Goal: Information Seeking & Learning: Learn about a topic

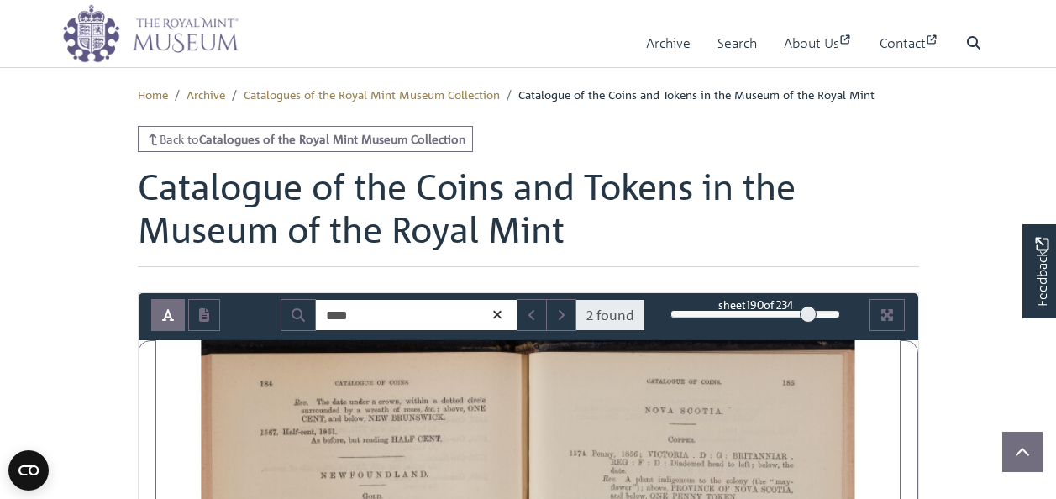
scroll to position [84, 0]
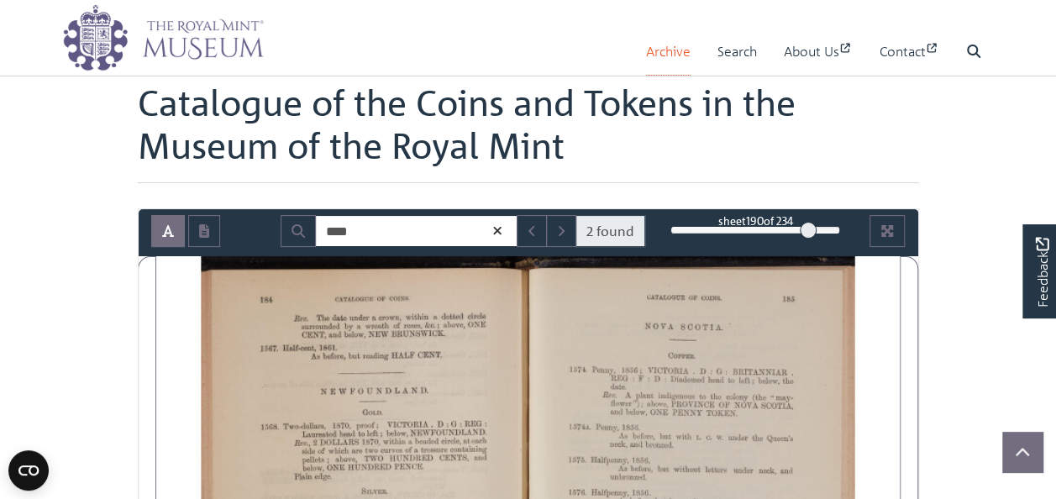
click at [664, 55] on link "Archive" at bounding box center [668, 52] width 45 height 48
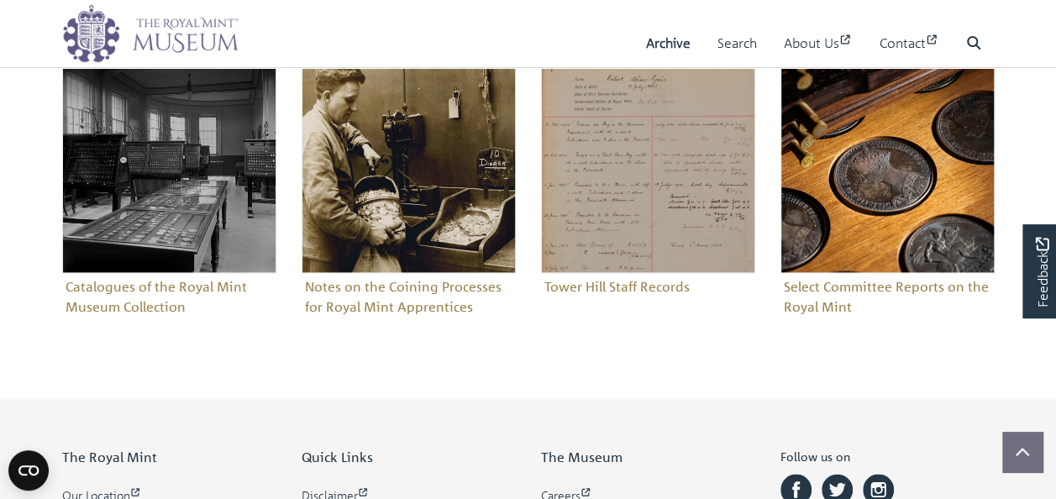
scroll to position [1008, 0]
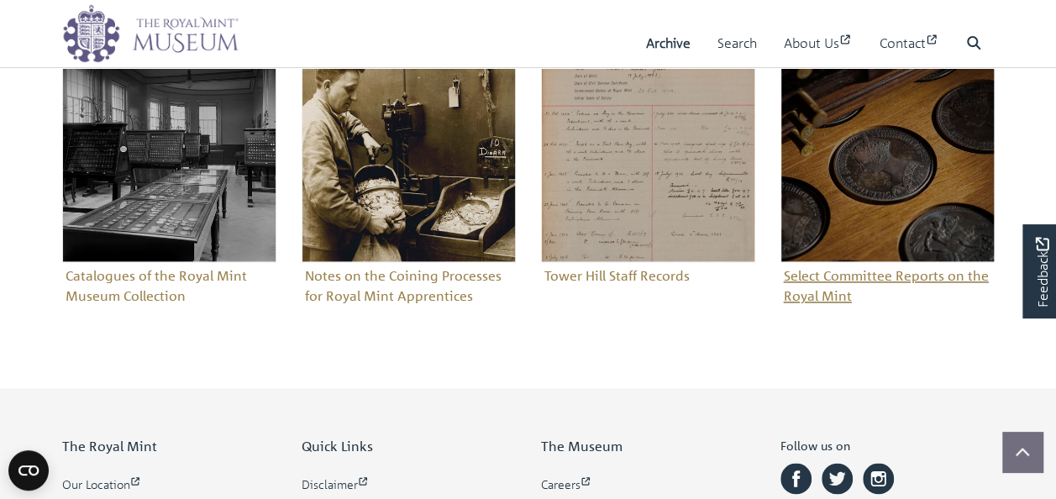
click at [837, 284] on figure "Select Committee Reports on the Royal Mint" at bounding box center [888, 178] width 214 height 261
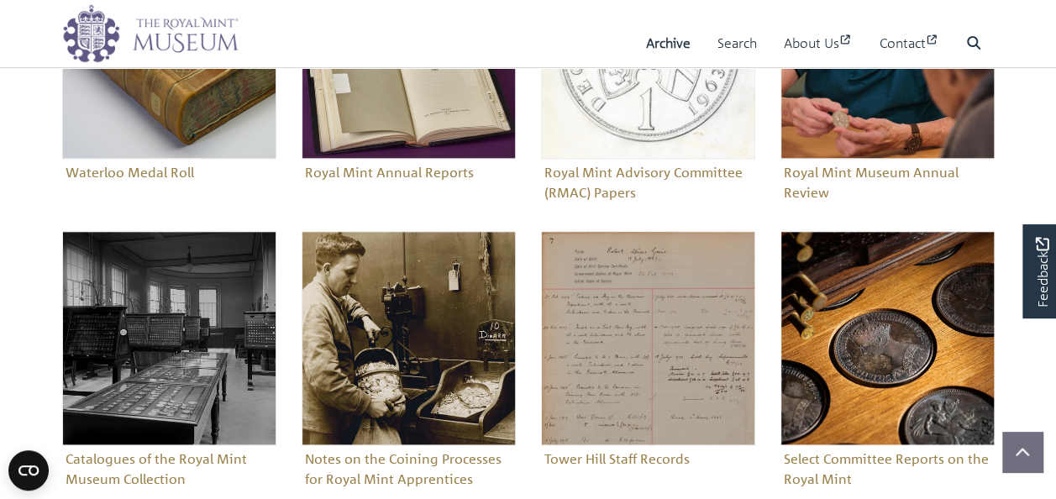
scroll to position [924, 0]
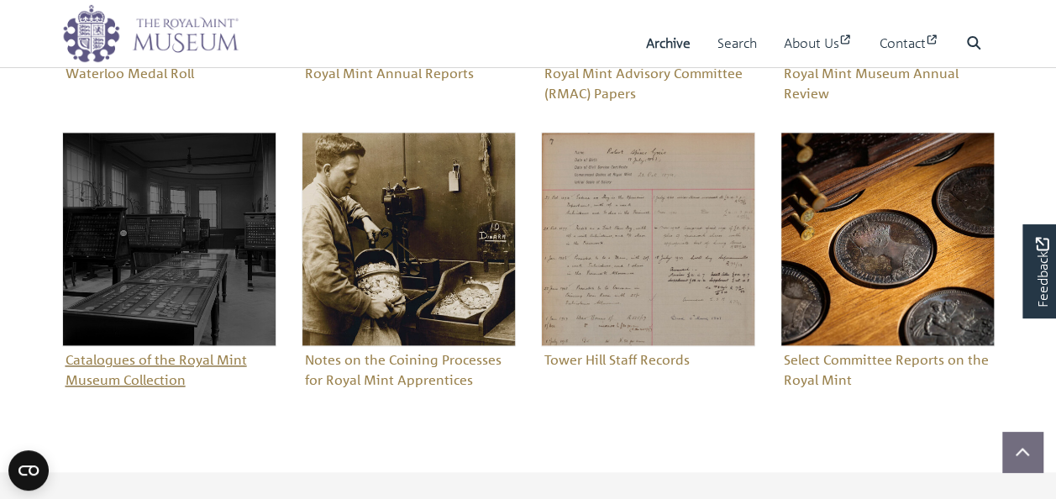
click at [176, 370] on figure "Catalogues of the Royal Mint Museum Collection" at bounding box center [169, 262] width 214 height 261
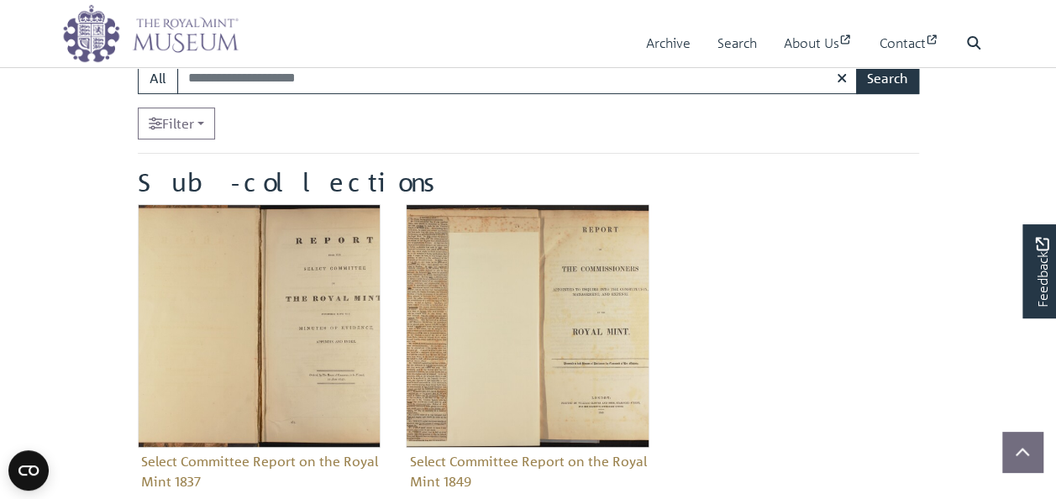
scroll to position [84, 0]
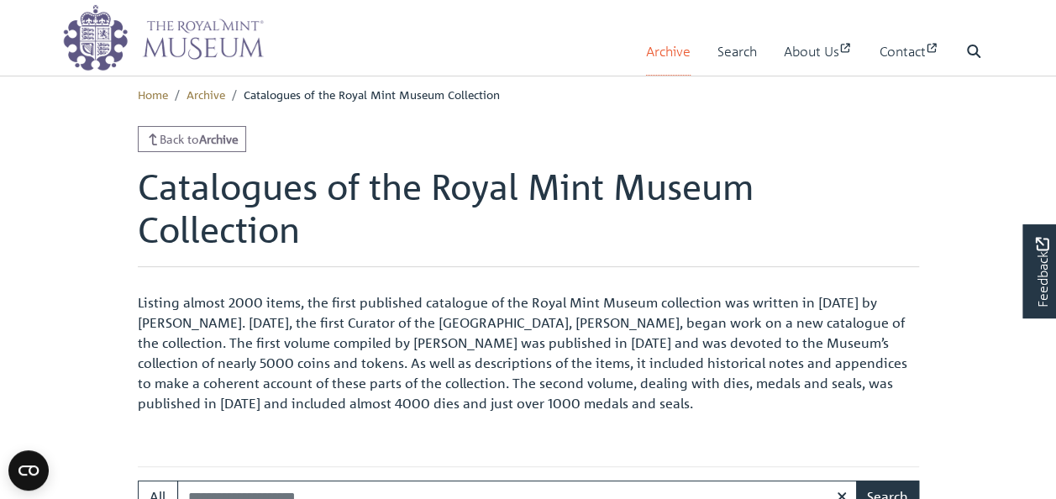
click at [664, 56] on link "Archive" at bounding box center [668, 52] width 45 height 48
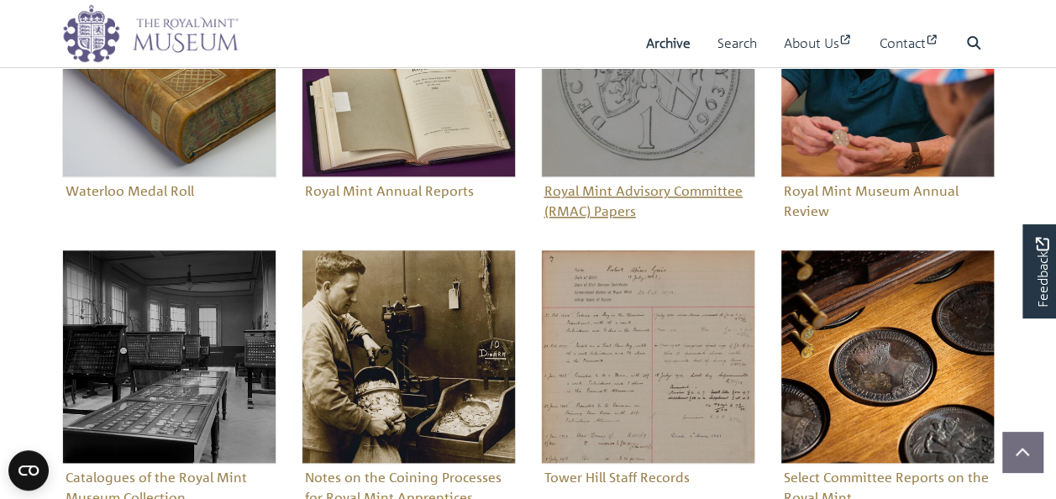
scroll to position [840, 0]
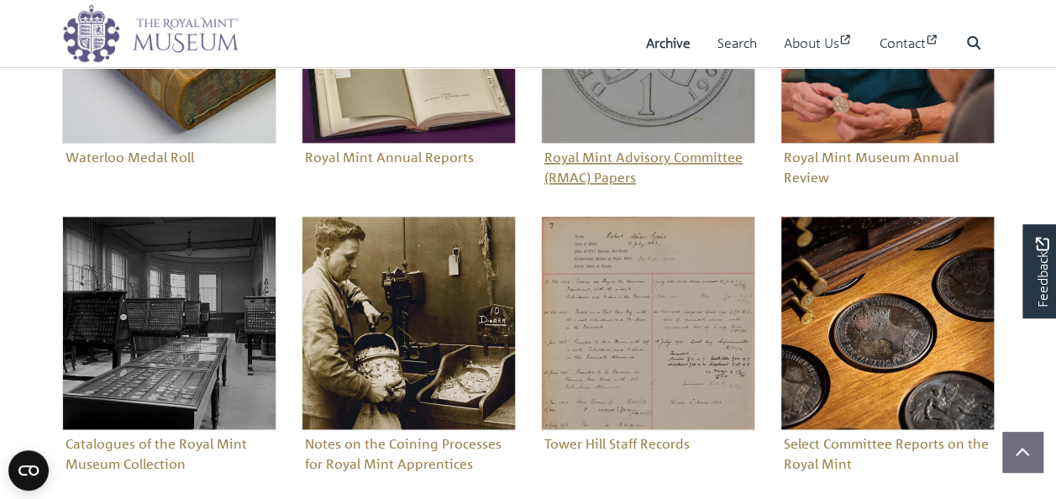
click at [630, 158] on figure "Royal Mint Advisory Committee (RMAC) Papers" at bounding box center [648, 59] width 214 height 261
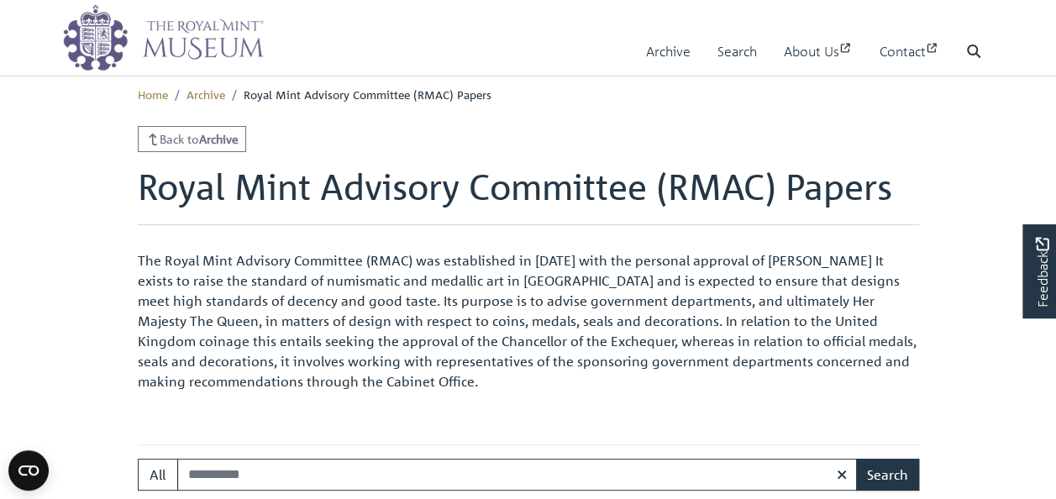
click at [447, 476] on input "Search:" at bounding box center [517, 475] width 681 height 32
type input "**********"
click at [856, 459] on button "Search" at bounding box center [887, 475] width 63 height 32
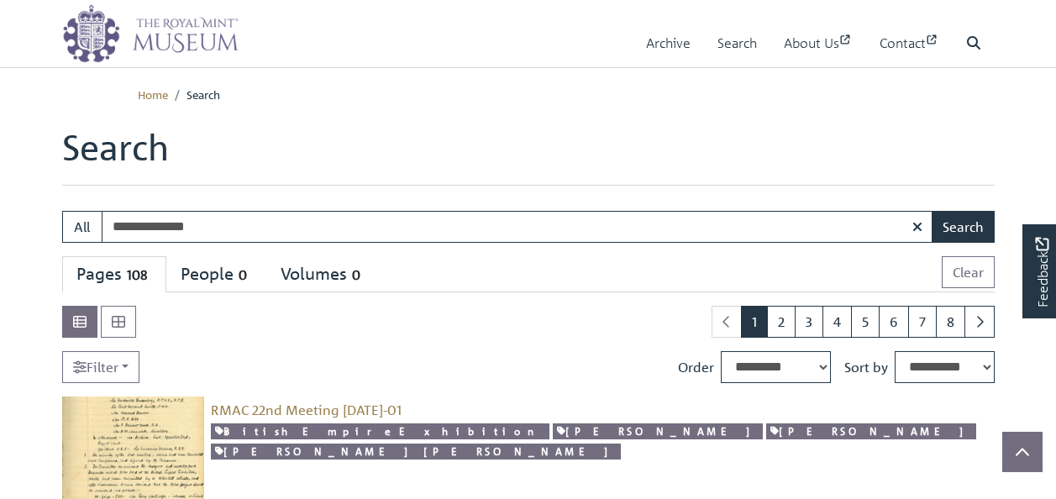
scroll to position [168, 0]
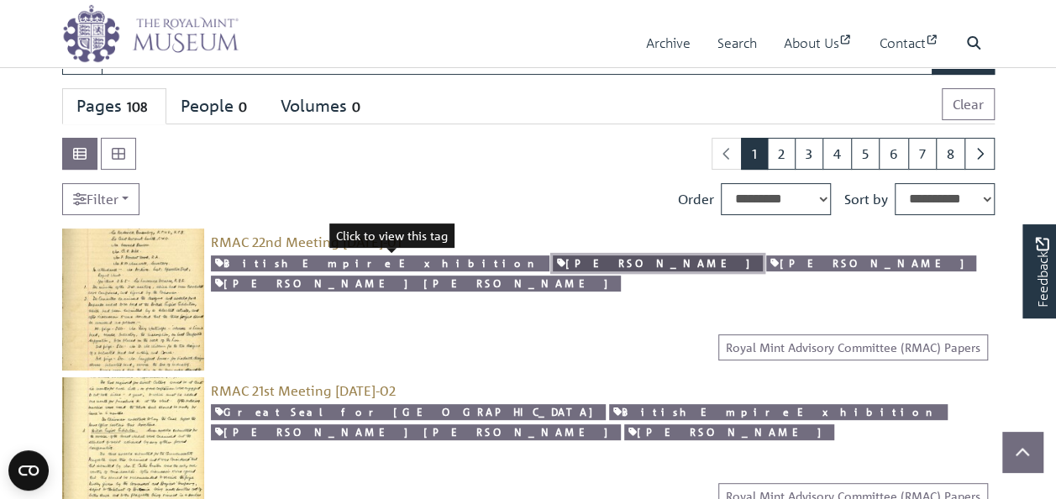
click at [553, 265] on link "[PERSON_NAME]" at bounding box center [658, 263] width 210 height 16
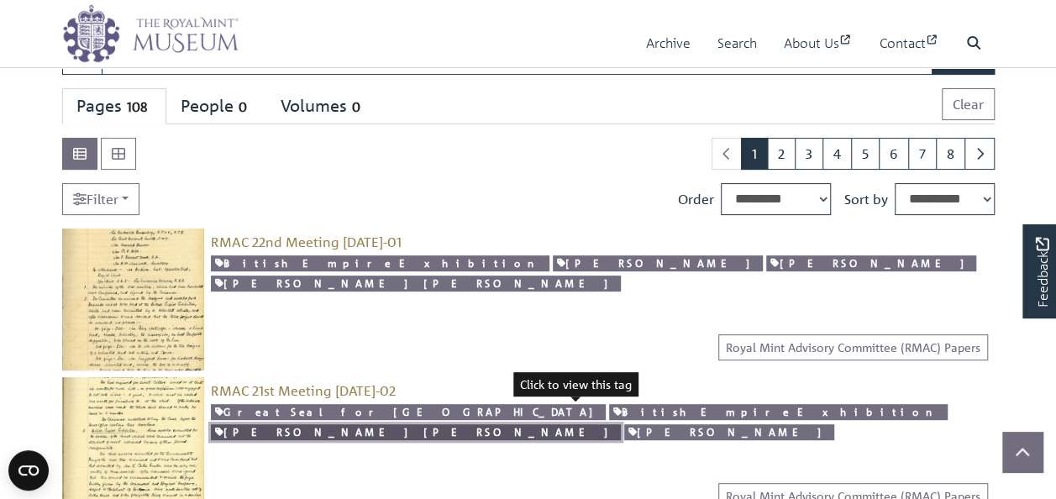
click at [595, 424] on link "[PERSON_NAME] [PERSON_NAME]" at bounding box center [416, 432] width 410 height 16
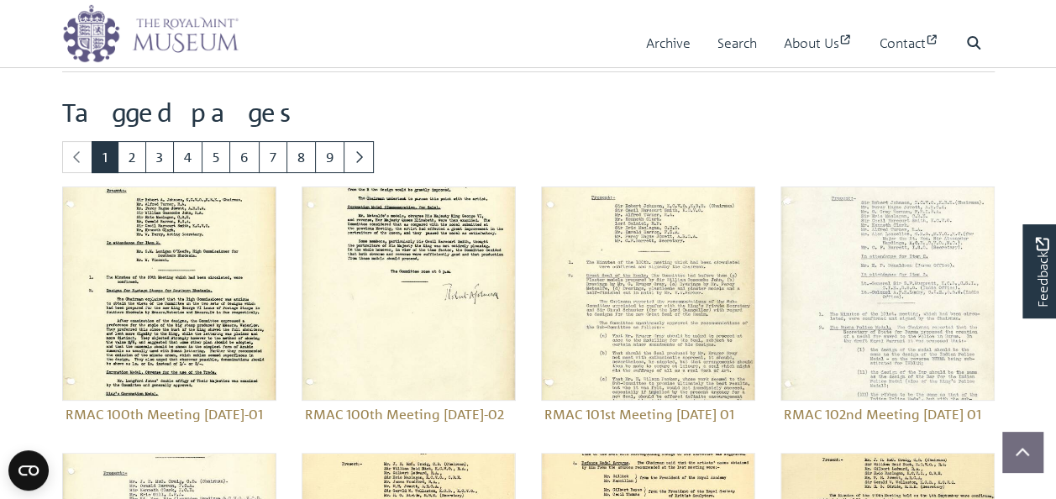
scroll to position [84, 0]
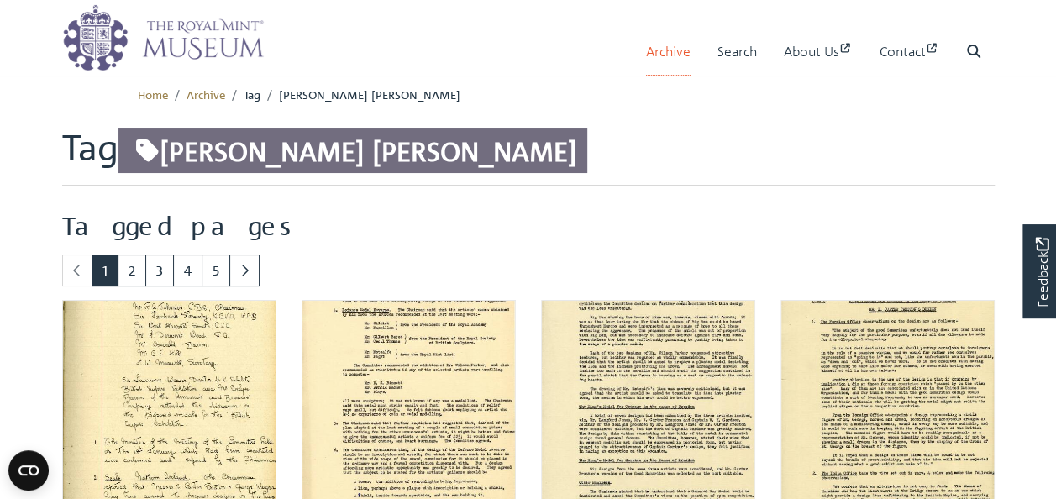
click at [674, 54] on link "Archive" at bounding box center [668, 52] width 45 height 48
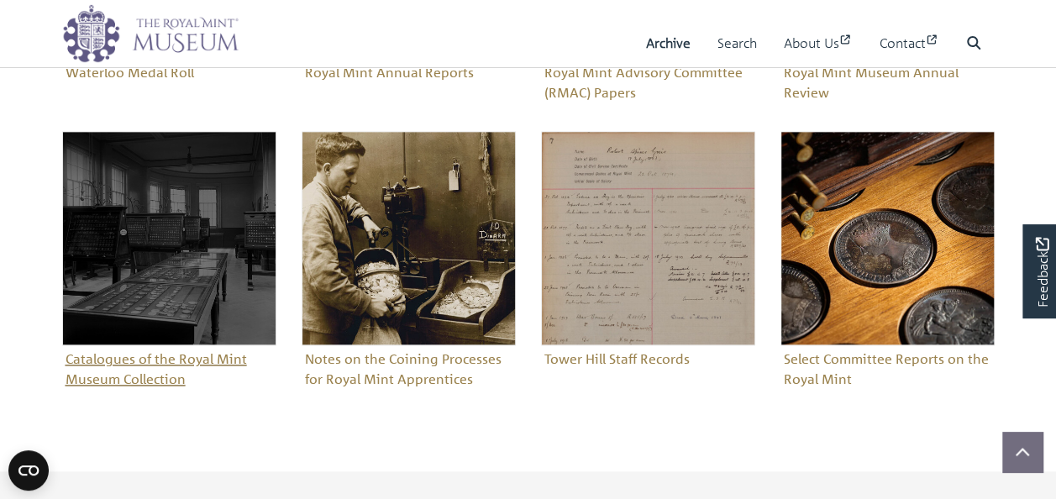
scroll to position [1008, 0]
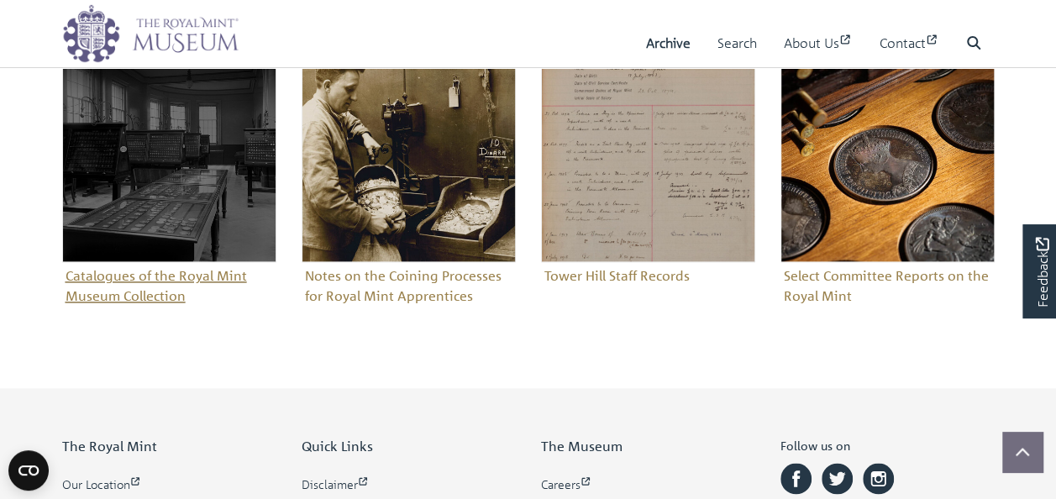
click at [163, 279] on figure "Catalogues of the Royal Mint Museum Collection" at bounding box center [169, 178] width 214 height 261
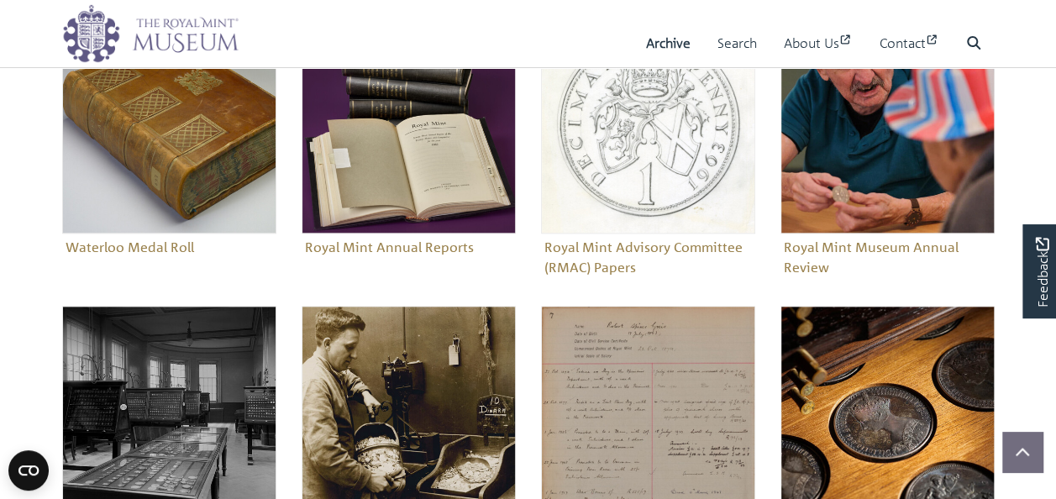
scroll to position [840, 0]
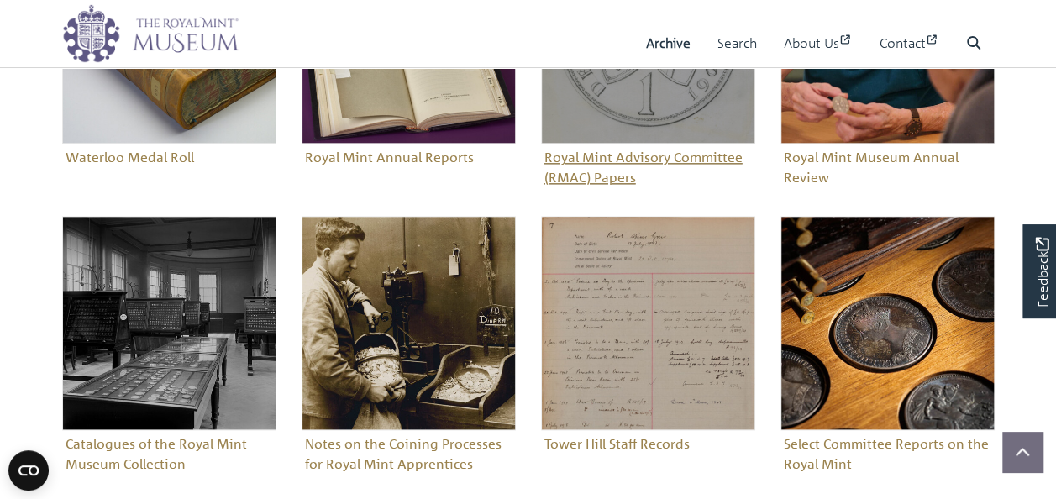
click at [623, 160] on figure "Royal Mint Advisory Committee (RMAC) Papers" at bounding box center [648, 59] width 214 height 261
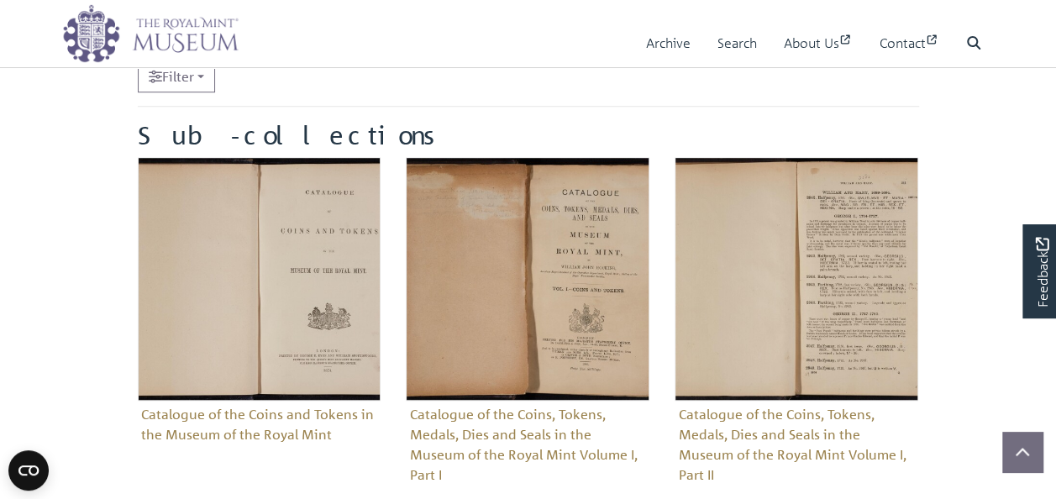
scroll to position [504, 0]
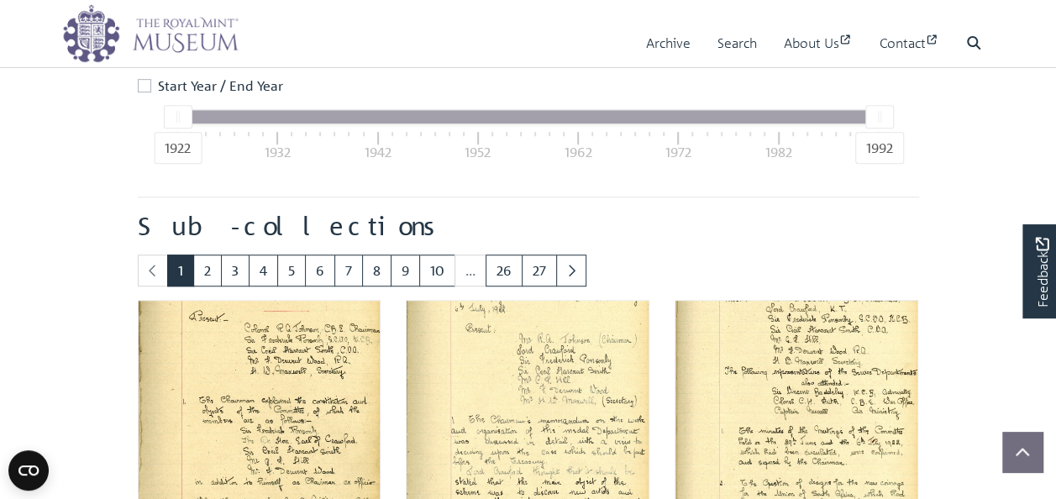
scroll to position [504, 0]
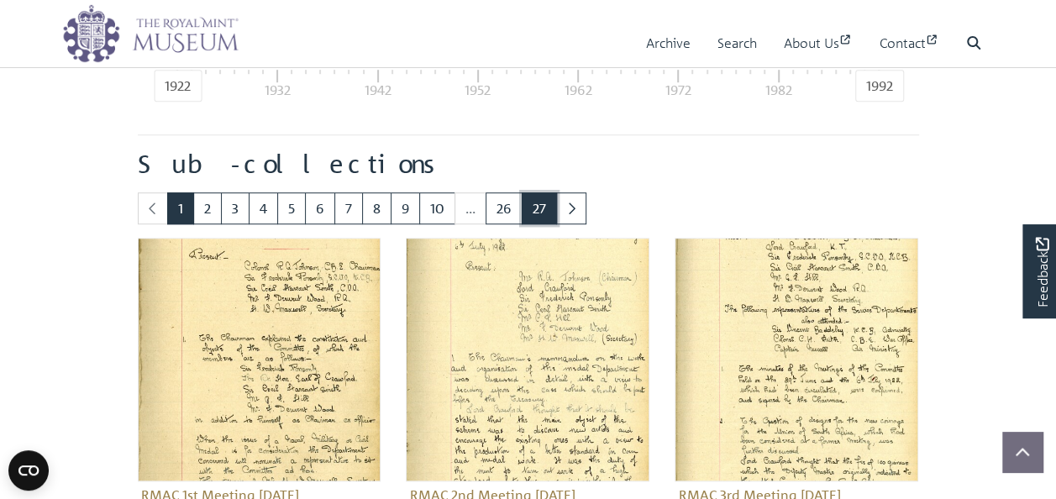
click at [539, 204] on link "27" at bounding box center [539, 208] width 35 height 32
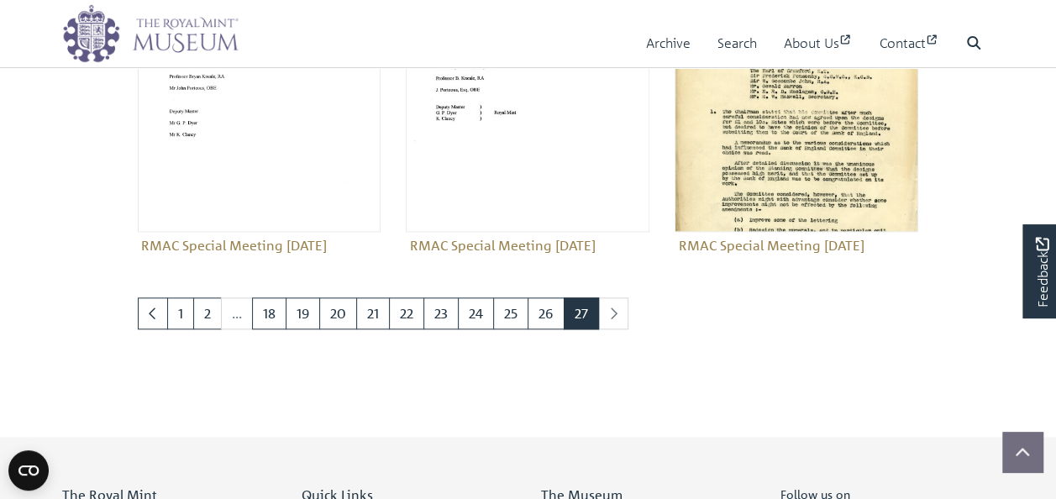
scroll to position [840, 0]
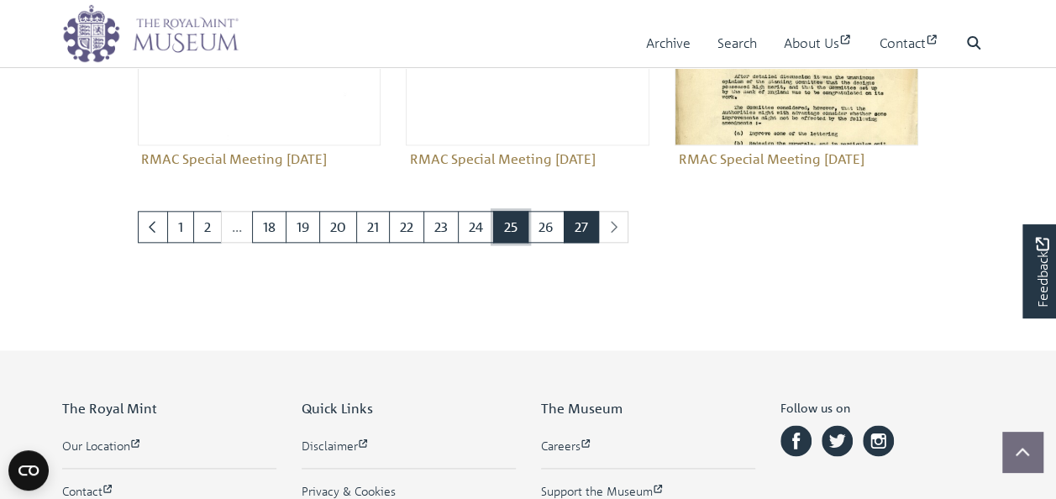
click at [509, 243] on link "25" at bounding box center [510, 227] width 35 height 32
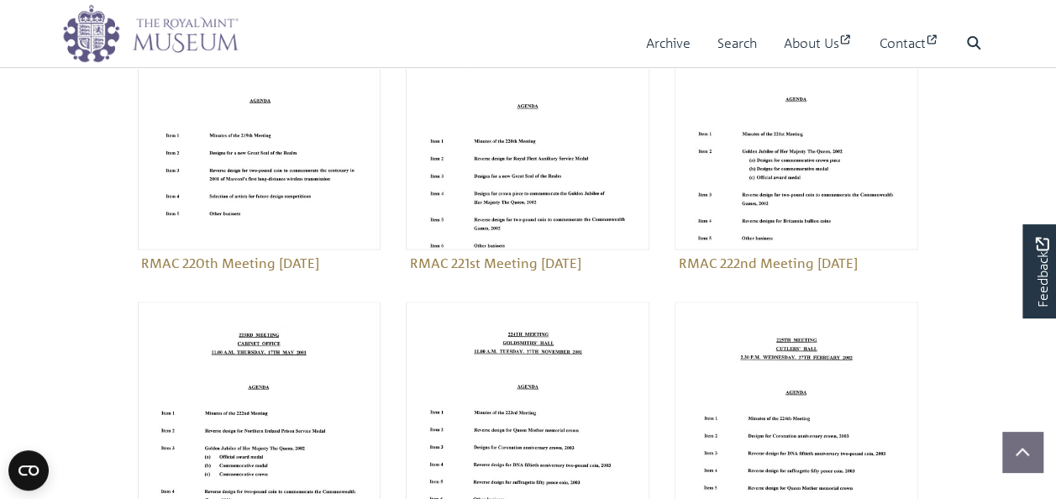
scroll to position [1260, 0]
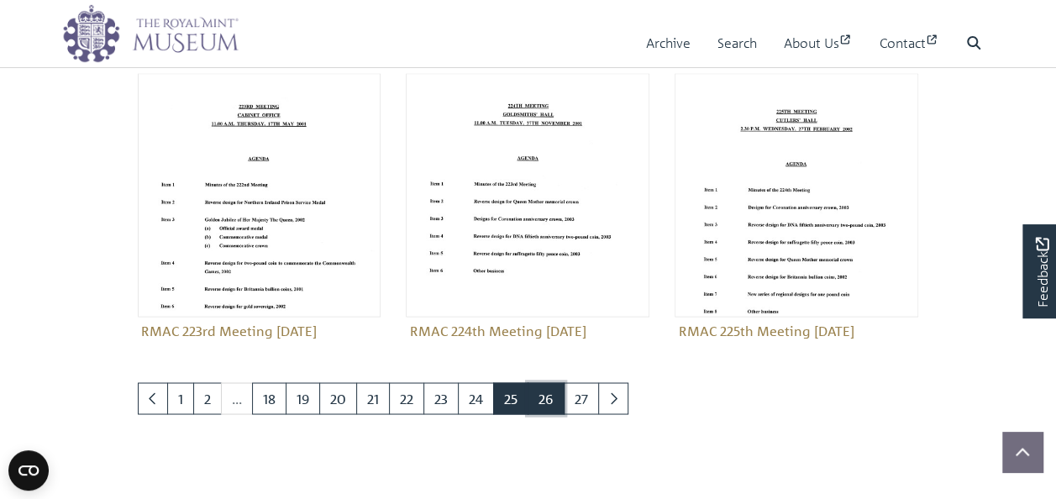
click at [541, 414] on link "26" at bounding box center [546, 398] width 37 height 32
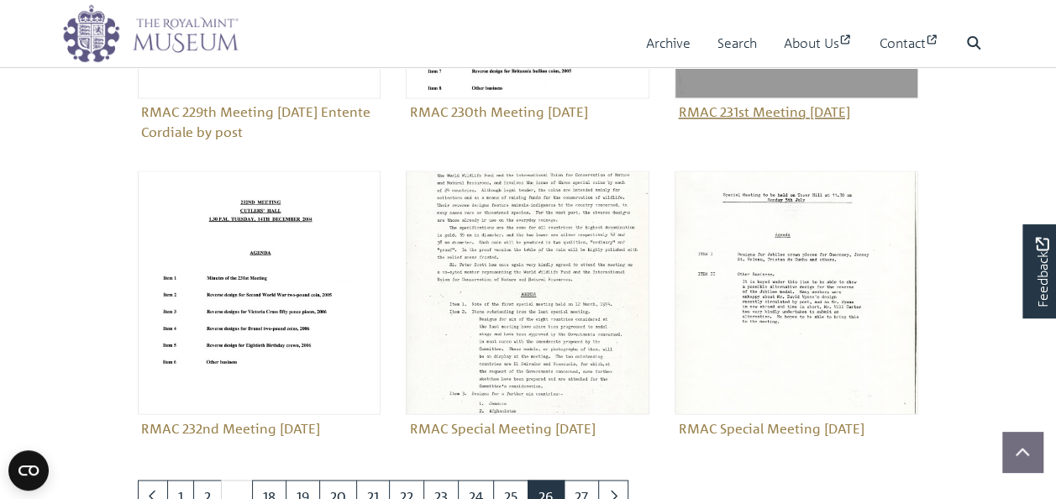
scroll to position [1176, 0]
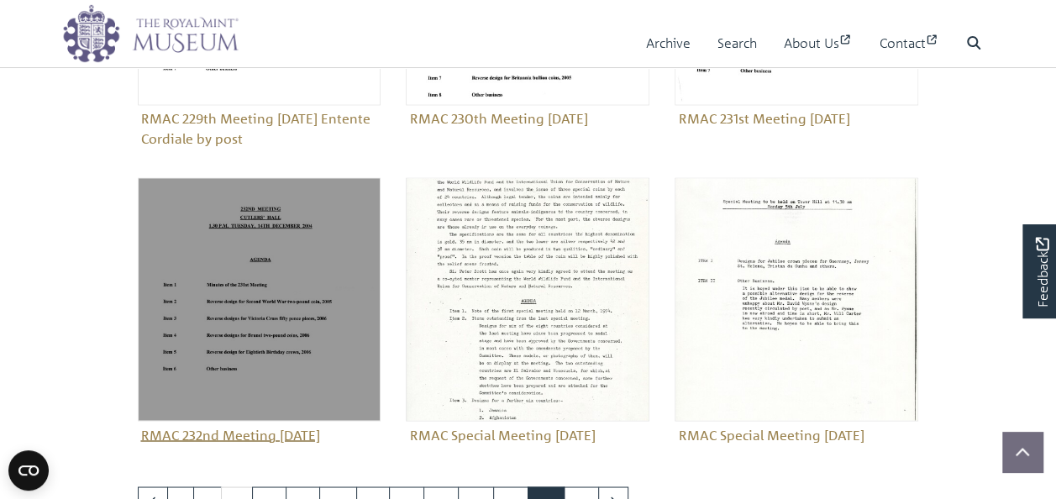
click at [269, 448] on figure "RMAC 232nd Meeting [DATE]" at bounding box center [260, 312] width 244 height 271
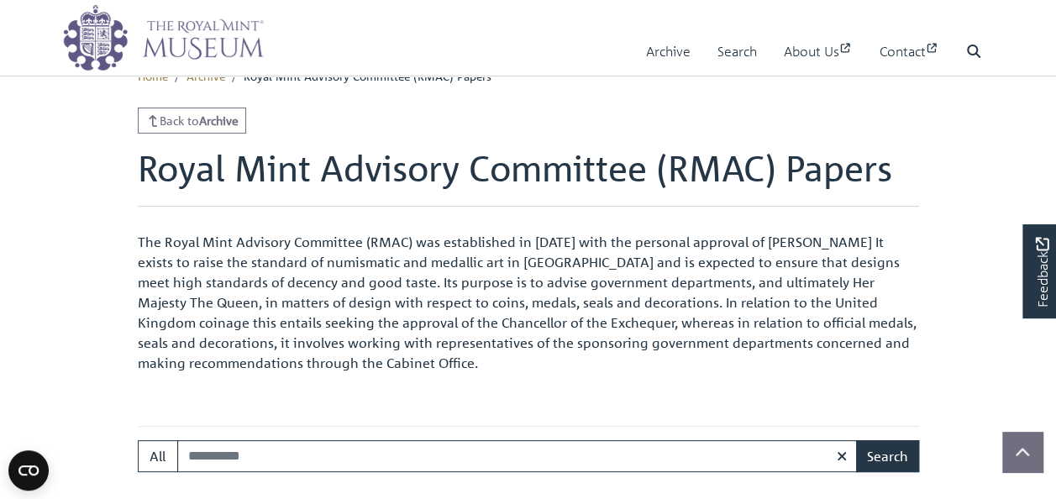
scroll to position [0, 0]
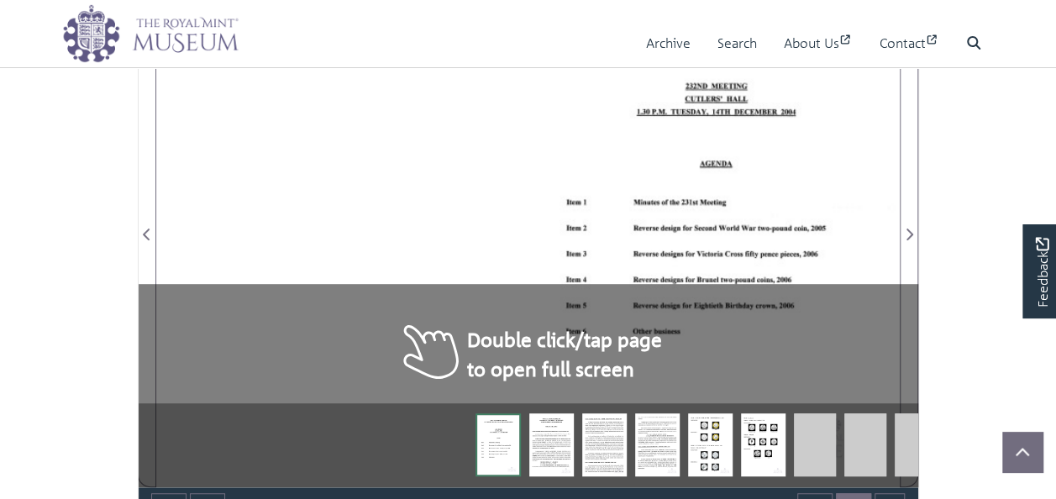
scroll to position [168, 0]
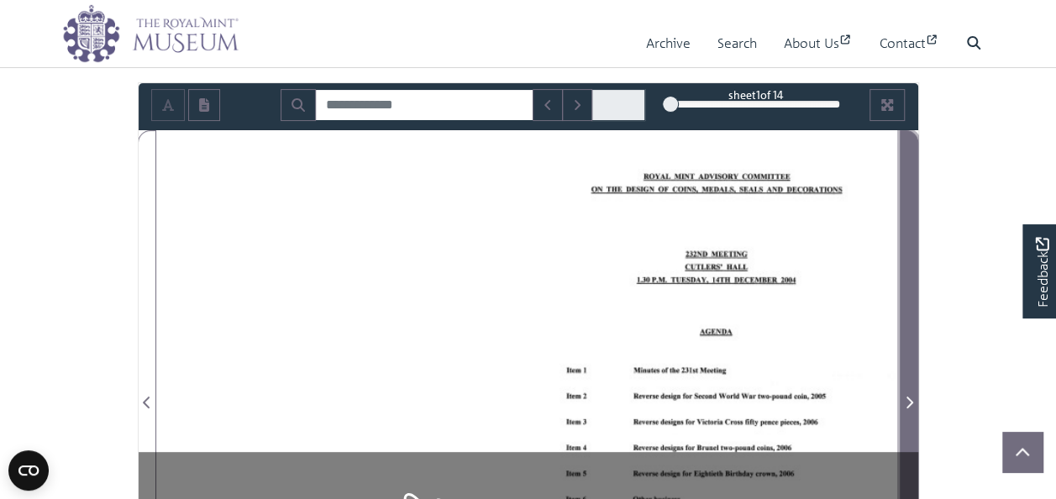
click at [906, 403] on icon "Next Page" at bounding box center [909, 402] width 8 height 13
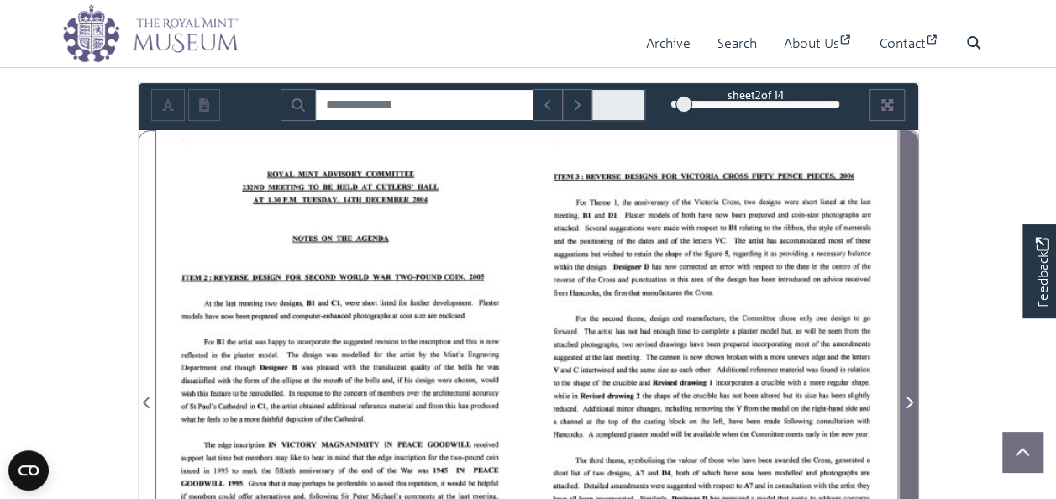
click at [906, 403] on icon "Next Page" at bounding box center [909, 402] width 8 height 13
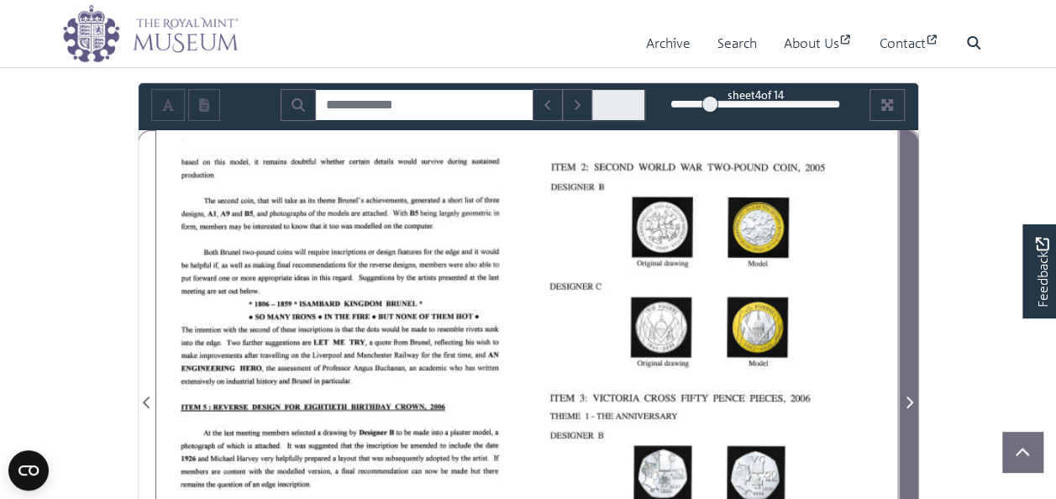
click at [906, 403] on icon "Next Page" at bounding box center [909, 402] width 8 height 13
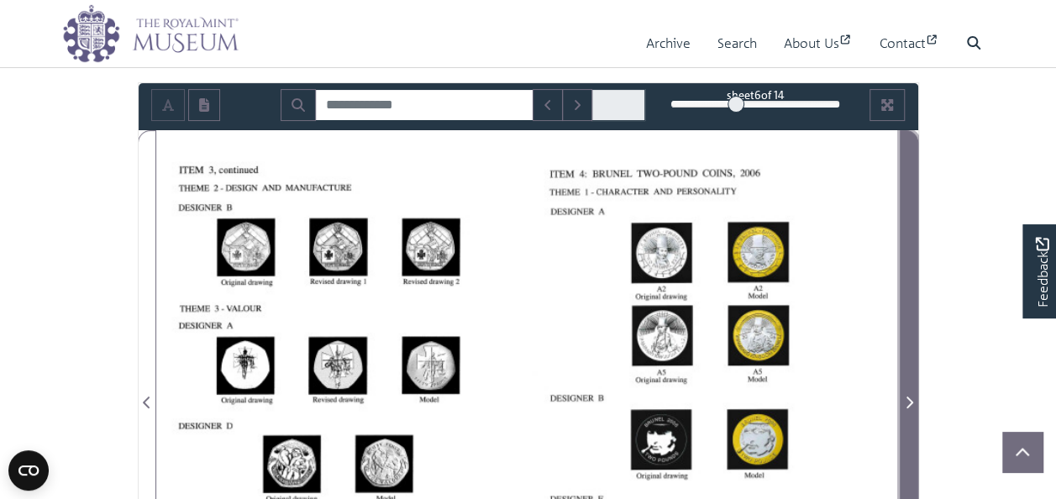
click at [906, 403] on icon "Next Page" at bounding box center [909, 402] width 8 height 13
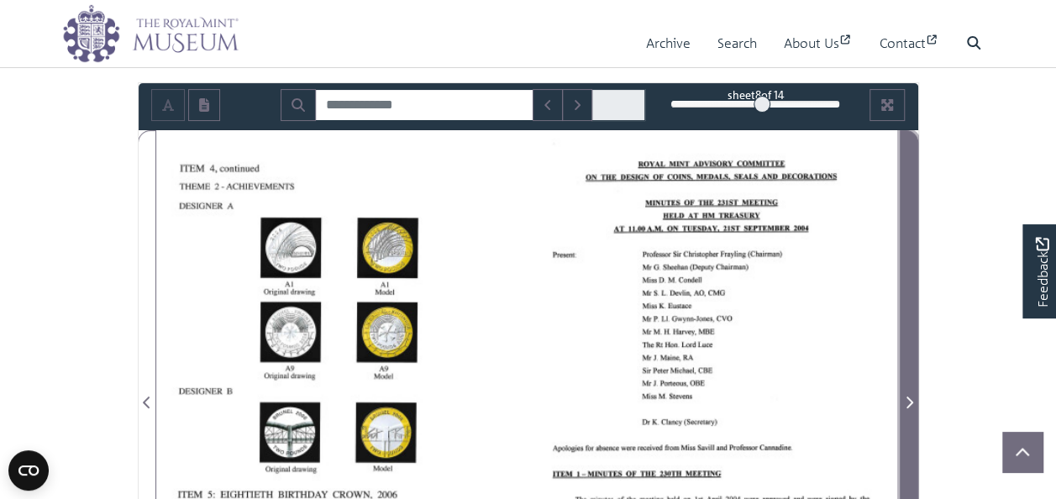
click at [906, 403] on icon "Next Page" at bounding box center [909, 402] width 8 height 13
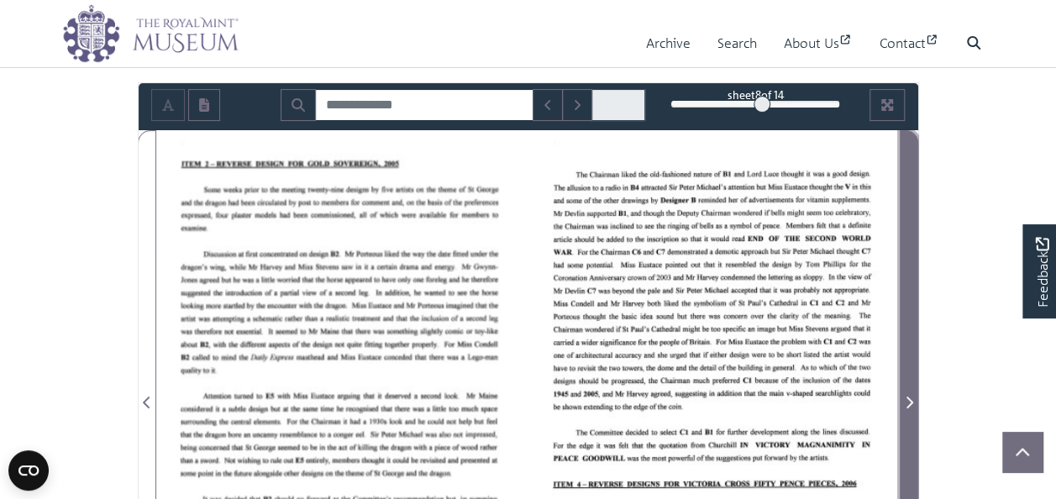
click at [906, 403] on icon "Next Page" at bounding box center [909, 402] width 8 height 13
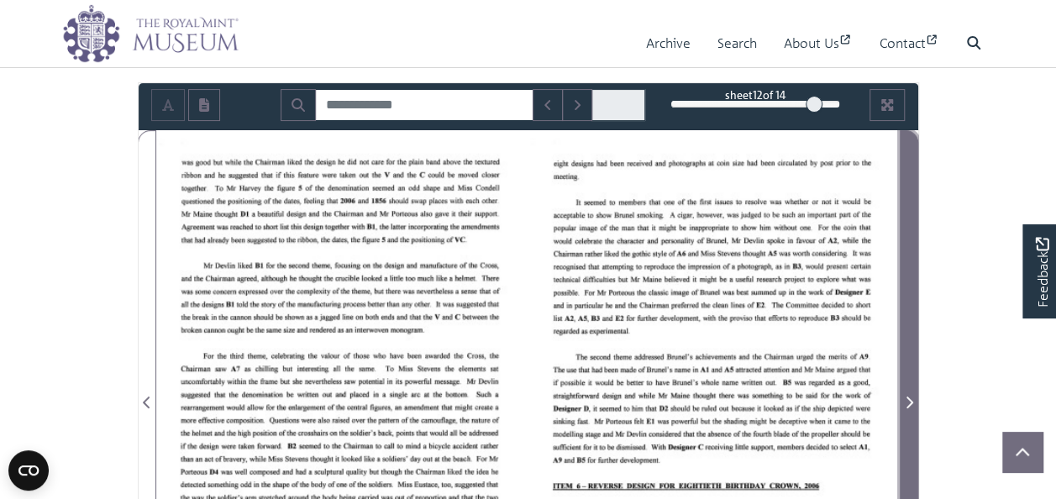
click at [906, 403] on icon "Next Page" at bounding box center [909, 402] width 8 height 13
